Goal: Task Accomplishment & Management: Use online tool/utility

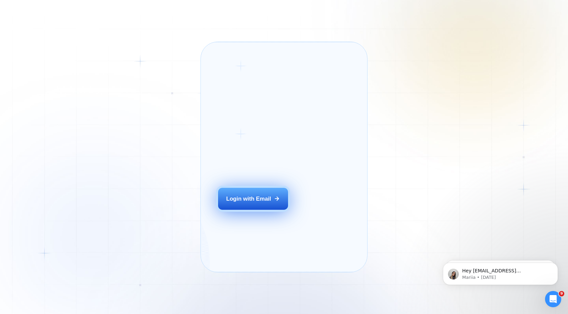
click at [270, 203] on div "Login with Email" at bounding box center [248, 199] width 45 height 8
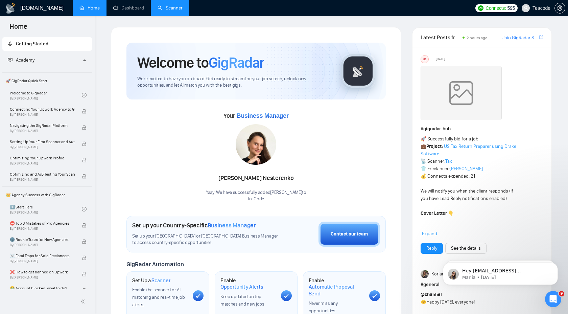
click at [166, 7] on link "Scanner" at bounding box center [170, 8] width 25 height 6
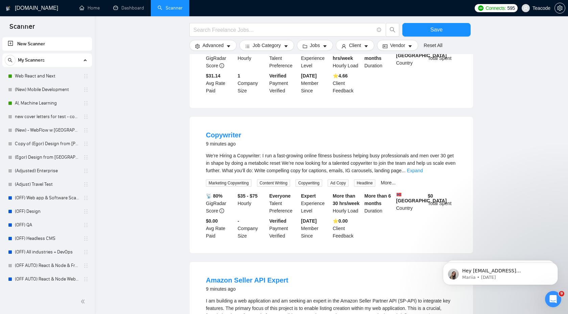
scroll to position [150, 0]
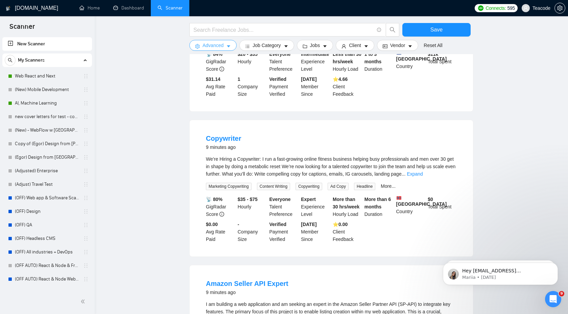
click at [215, 44] on span "Advanced" at bounding box center [213, 45] width 21 height 7
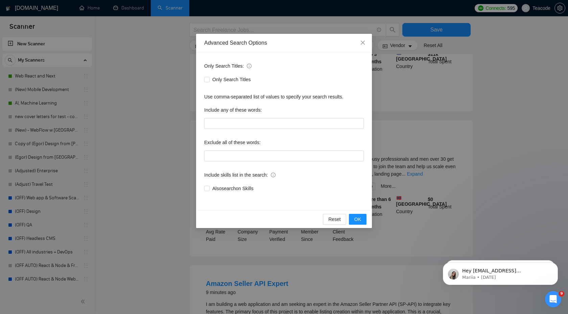
click at [166, 74] on div "Advanced Search Options Only Search Titles: Only Search Titles Use comma-separa…" at bounding box center [284, 157] width 568 height 314
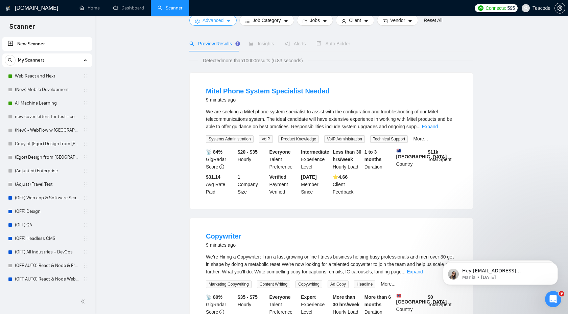
scroll to position [0, 0]
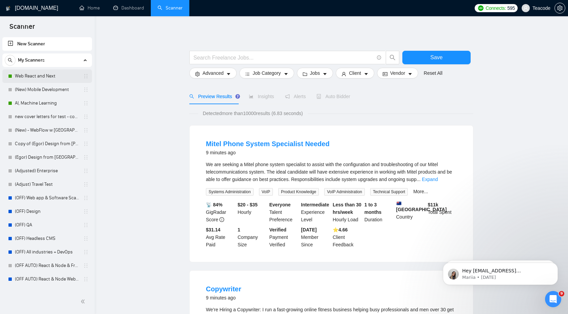
click at [37, 74] on link "Web React and Next" at bounding box center [47, 76] width 64 height 14
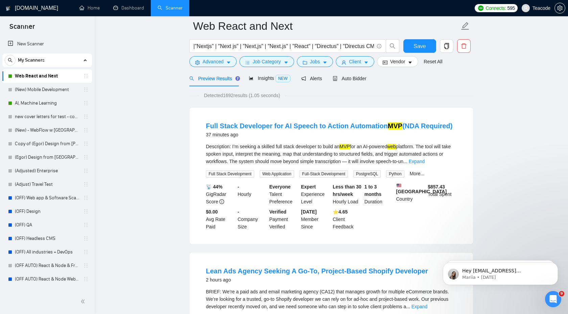
scroll to position [10, 0]
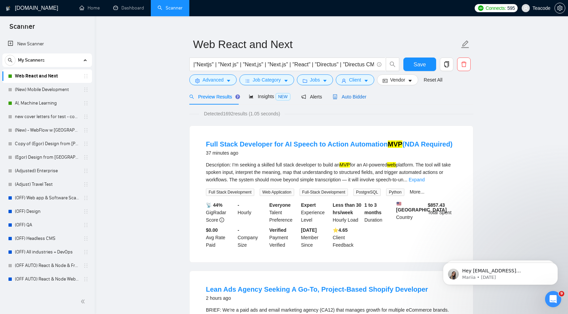
click at [355, 97] on span "Auto Bidder" at bounding box center [349, 96] width 33 height 5
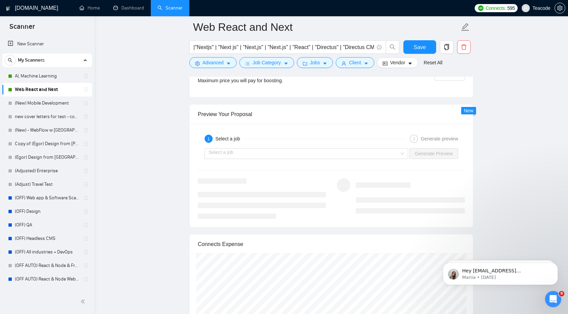
scroll to position [1315, 0]
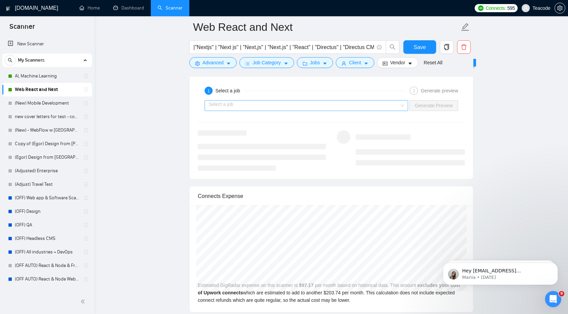
click at [395, 105] on input "search" at bounding box center [304, 105] width 191 height 10
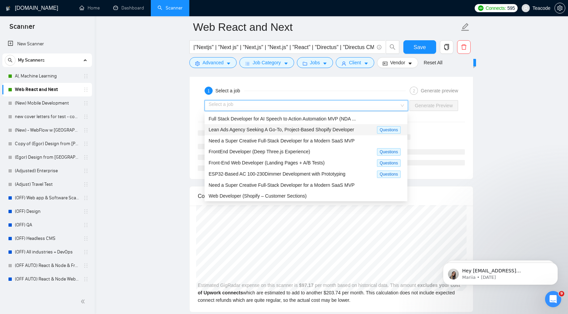
click at [319, 128] on span "Lean Ads Agency Seeking A Go-To, Project-Based Shopify Developer" at bounding box center [281, 129] width 145 height 5
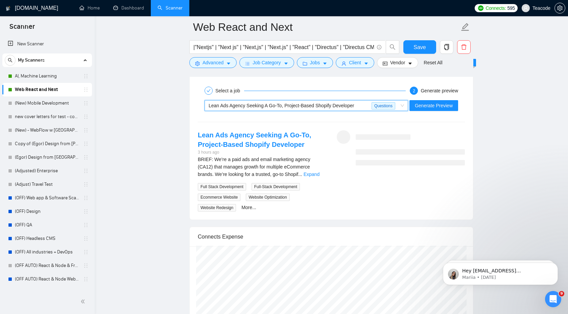
click at [429, 112] on div "~021967832516271667406 Lean Ads Agency Seeking A Go-To, Project-Based Shopify D…" at bounding box center [331, 105] width 268 height 16
drag, startPoint x: 431, startPoint y: 102, endPoint x: 427, endPoint y: 103, distance: 3.7
click at [431, 102] on span "Generate Preview" at bounding box center [434, 105] width 38 height 7
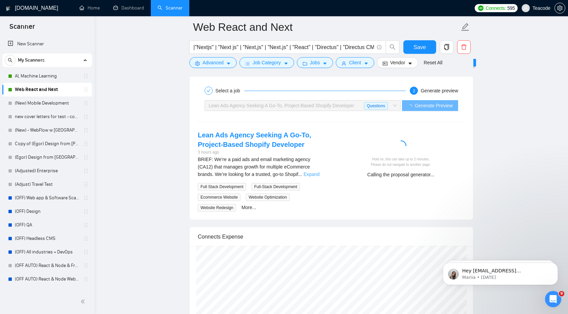
click at [315, 174] on link "Expand" at bounding box center [312, 173] width 16 height 5
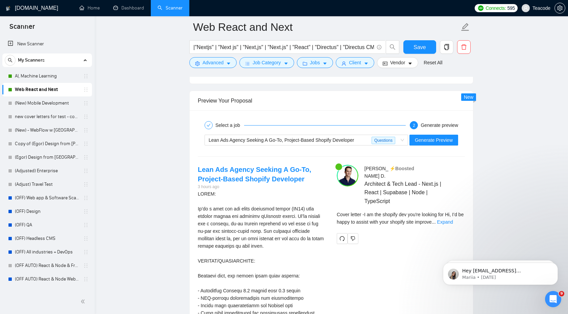
scroll to position [1282, 0]
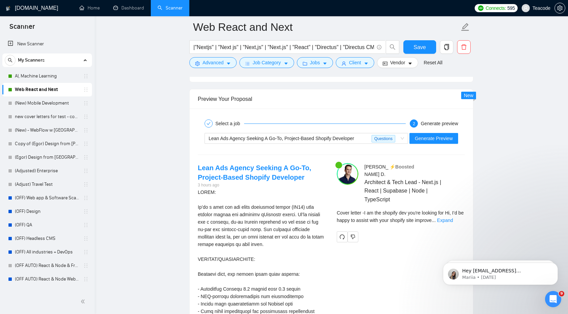
click at [454, 215] on div "Cover letter - I am the shopify dev you're looking for Hi, I’d be happy to assi…" at bounding box center [401, 216] width 128 height 15
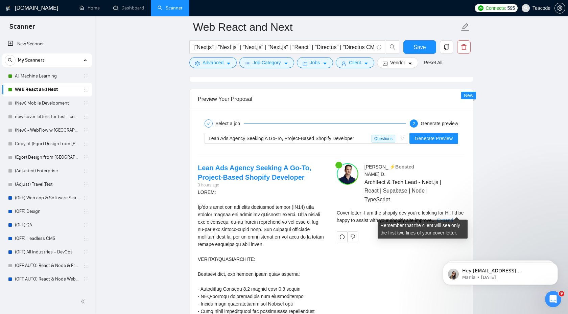
click at [453, 217] on link "Expand" at bounding box center [445, 219] width 16 height 5
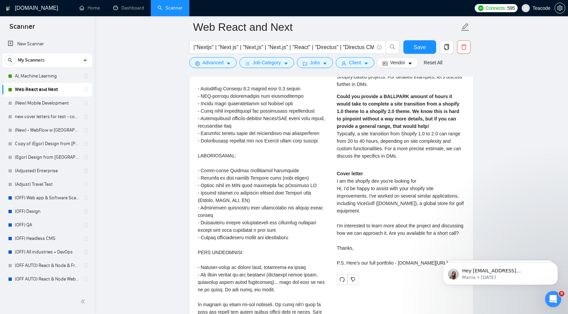
scroll to position [1486, 0]
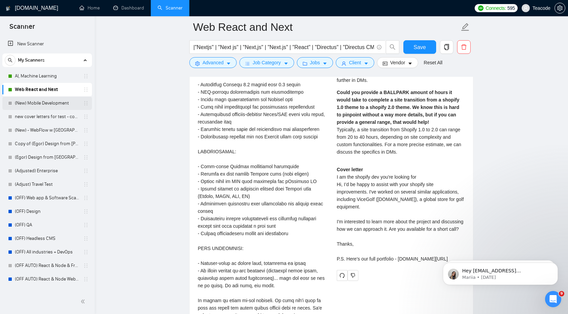
click at [32, 105] on link "(New) Mobile Development" at bounding box center [47, 103] width 64 height 14
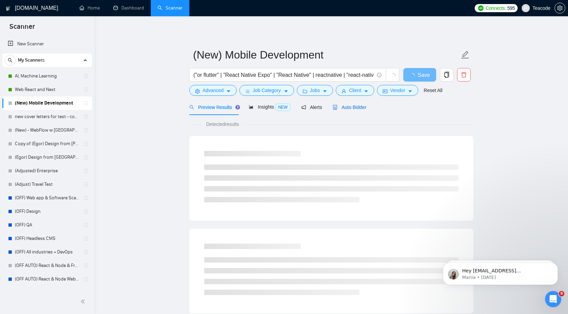
click at [345, 107] on span "Auto Bidder" at bounding box center [349, 106] width 33 height 5
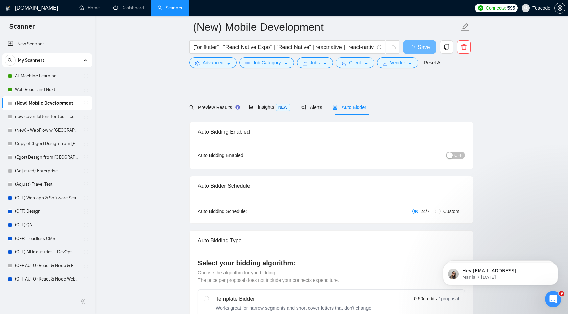
checkbox input "true"
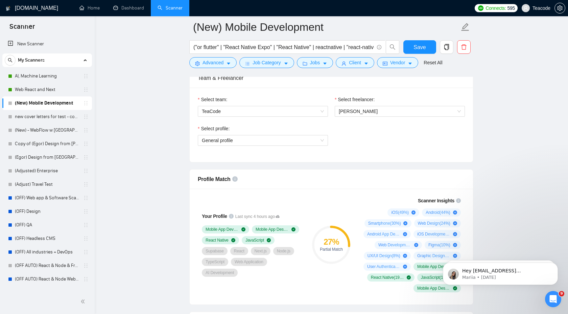
scroll to position [342, 0]
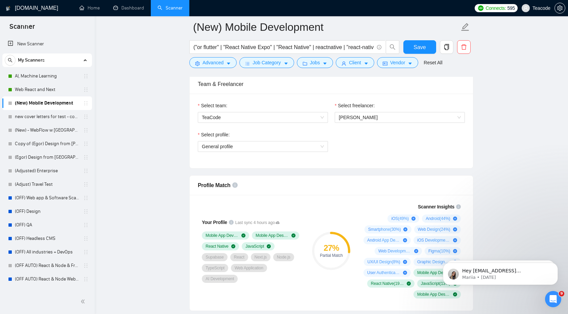
click at [435, 105] on div "Select freelancer:" at bounding box center [400, 107] width 130 height 10
click at [435, 106] on div "Select freelancer:" at bounding box center [400, 107] width 130 height 10
click at [433, 115] on span "[PERSON_NAME]" at bounding box center [400, 117] width 122 height 10
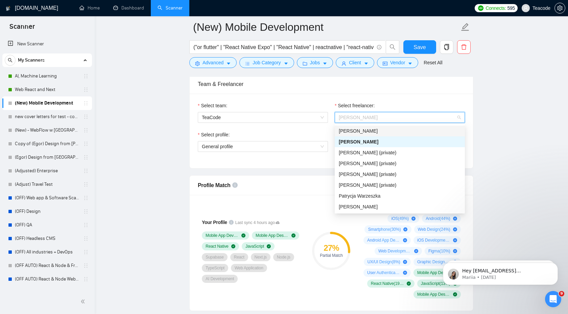
click at [378, 131] on span "[PERSON_NAME]" at bounding box center [358, 130] width 39 height 5
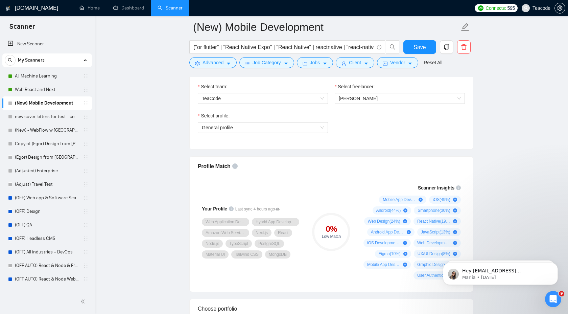
scroll to position [354, 0]
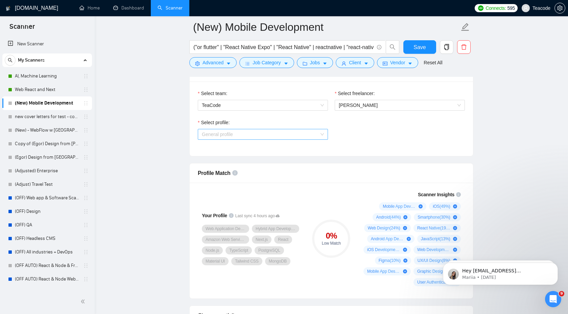
click at [278, 136] on span "General profile" at bounding box center [263, 134] width 122 height 10
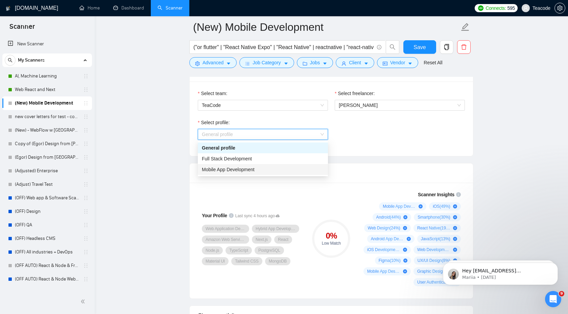
click at [254, 167] on span "Mobile App Development" at bounding box center [228, 169] width 53 height 5
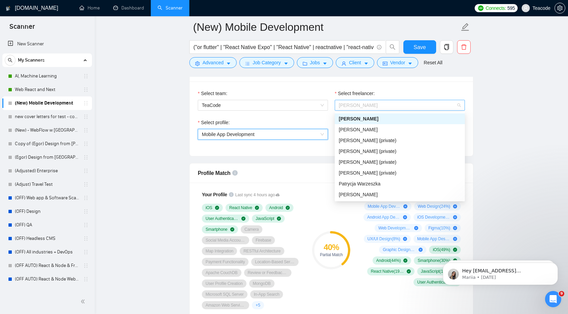
click at [382, 108] on span "[PERSON_NAME]" at bounding box center [400, 105] width 122 height 10
click at [376, 130] on span "[PERSON_NAME]" at bounding box center [358, 129] width 39 height 5
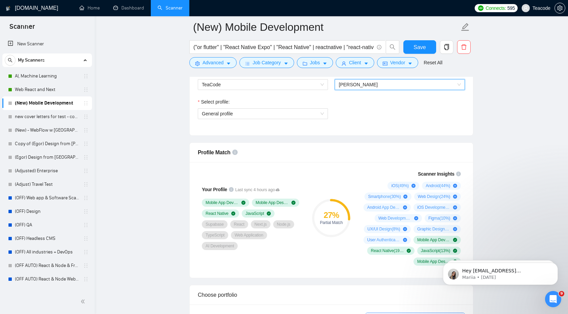
scroll to position [377, 0]
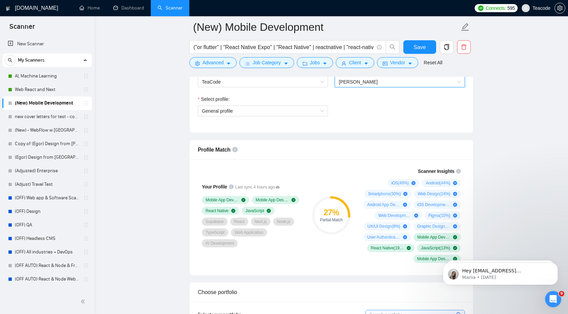
click at [266, 102] on div "Select profile:" at bounding box center [263, 100] width 130 height 10
click at [268, 111] on span "General profile" at bounding box center [263, 111] width 122 height 10
click at [369, 115] on div "Select profile: General profile" at bounding box center [331, 109] width 274 height 29
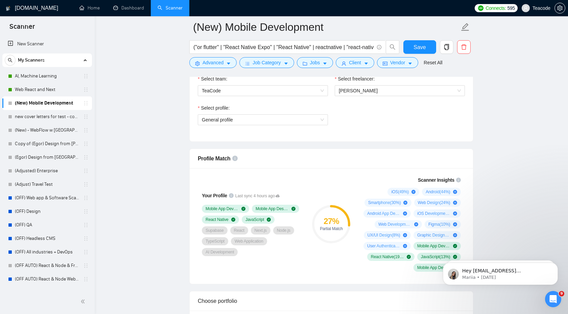
scroll to position [368, 0]
click at [27, 128] on link "(New) - WebFlow w [GEOGRAPHIC_DATA]" at bounding box center [47, 130] width 64 height 14
click at [415, 43] on span "Save" at bounding box center [419, 47] width 12 height 8
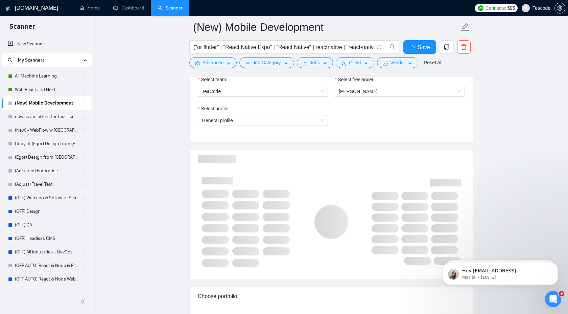
checkbox input "true"
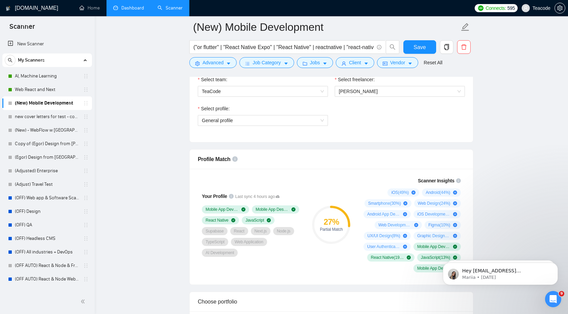
click at [130, 10] on link "Dashboard" at bounding box center [128, 8] width 31 height 6
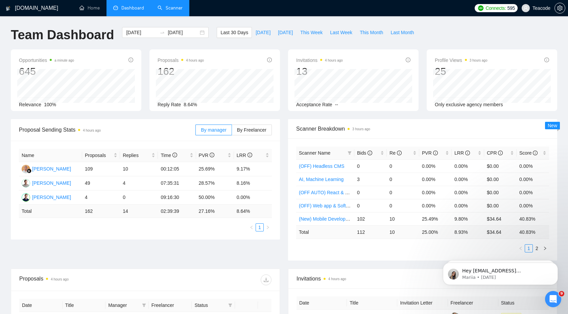
click at [174, 7] on link "Scanner" at bounding box center [170, 8] width 25 height 6
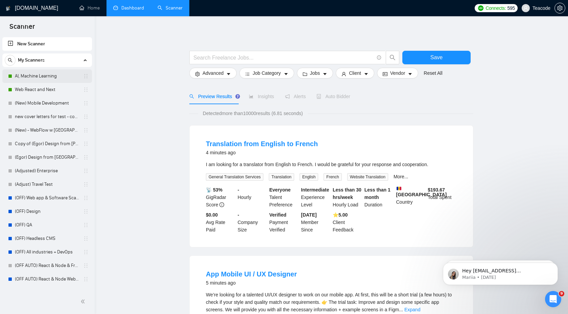
click at [25, 74] on link "AI, Machine Learning" at bounding box center [47, 76] width 64 height 14
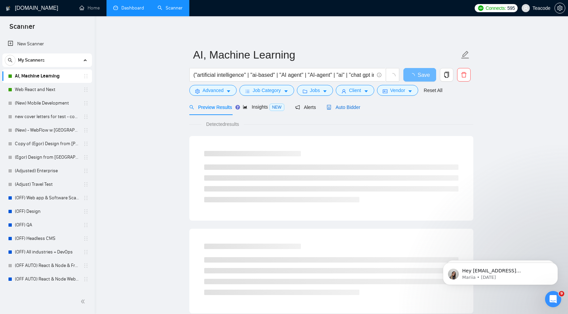
click at [349, 104] on span "Auto Bidder" at bounding box center [343, 106] width 33 height 5
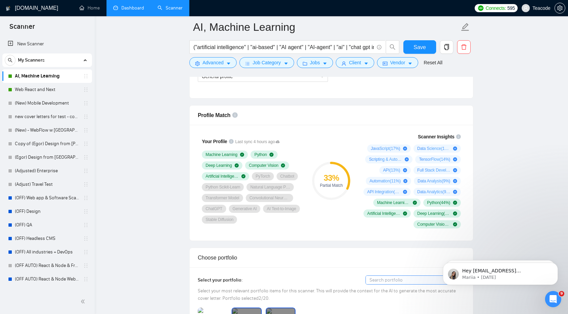
scroll to position [412, 0]
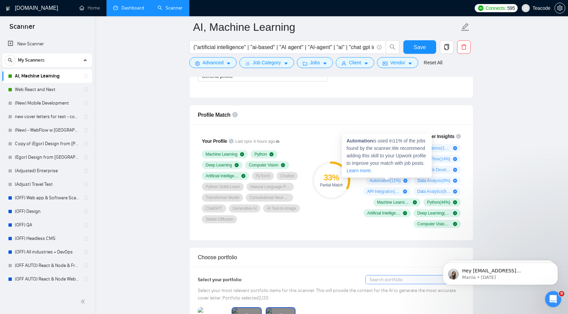
click at [403, 179] on icon "plus-circle" at bounding box center [405, 181] width 4 height 4
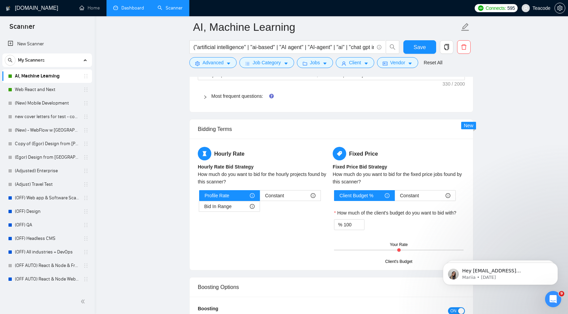
scroll to position [1002, 0]
